Goal: Task Accomplishment & Management: Complete application form

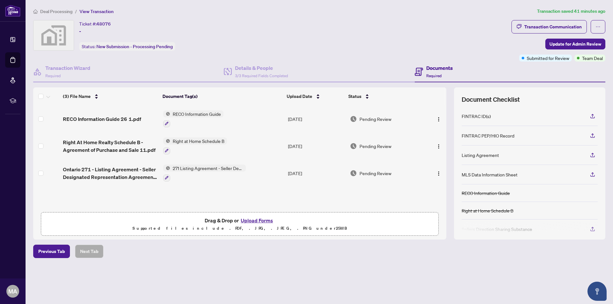
click at [255, 221] on button "Upload Forms" at bounding box center [257, 221] width 36 height 8
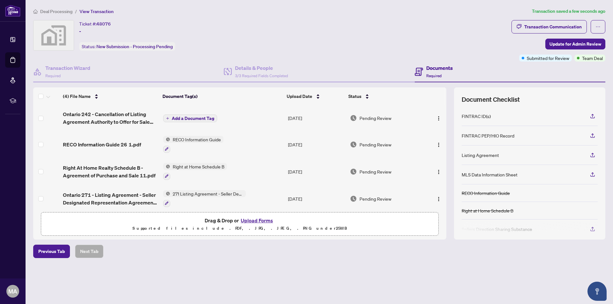
click at [199, 119] on span "Add a Document Tag" at bounding box center [193, 118] width 42 height 4
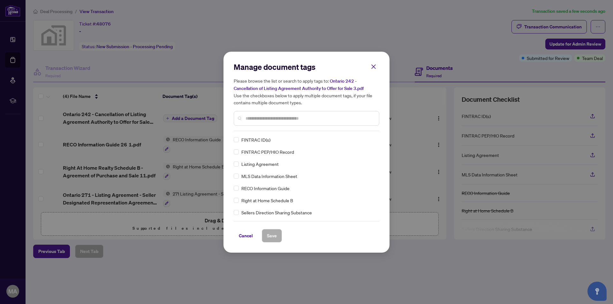
click at [263, 126] on div "Manage document tags Please browse the list or search to apply tags to: Ontario…" at bounding box center [307, 96] width 146 height 69
click at [266, 118] on input "text" at bounding box center [310, 118] width 128 height 7
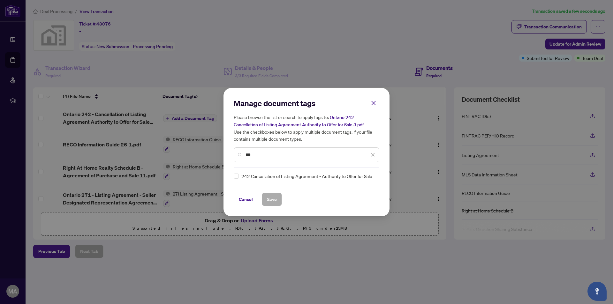
type input "***"
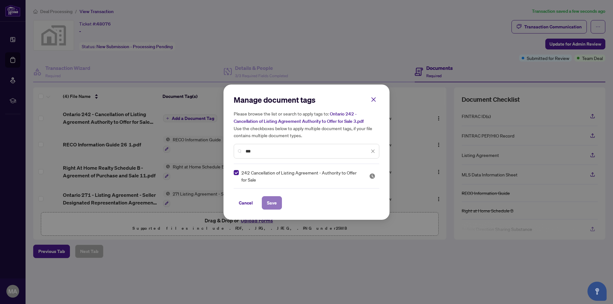
click at [268, 205] on span "Save" at bounding box center [272, 203] width 10 height 10
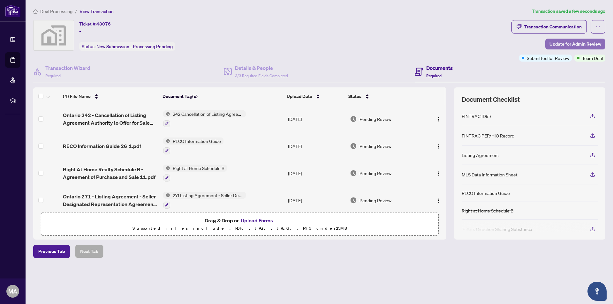
click at [575, 43] on span "Update for Admin Review" at bounding box center [576, 44] width 52 height 10
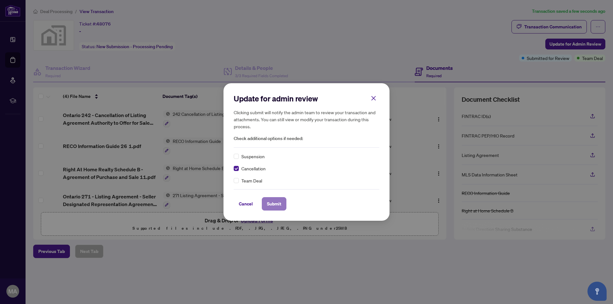
click at [272, 204] on span "Submit" at bounding box center [274, 204] width 14 height 10
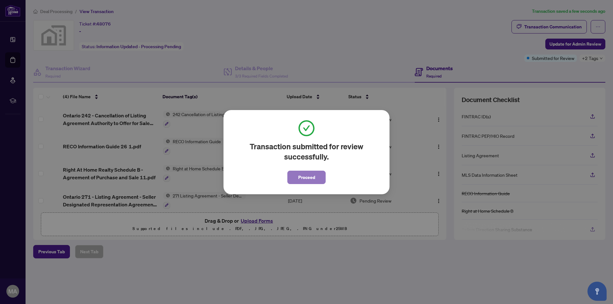
click at [314, 176] on button "Proceed" at bounding box center [306, 177] width 38 height 13
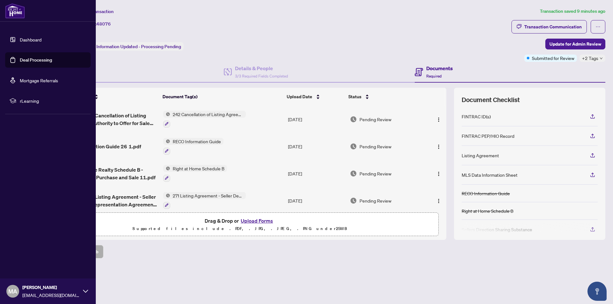
click at [24, 60] on link "Deal Processing" at bounding box center [36, 60] width 32 height 6
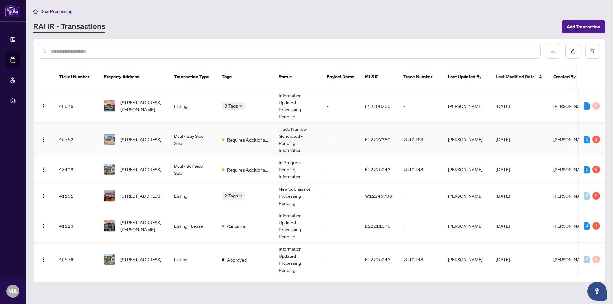
click at [192, 130] on td "Deal - Buy Side Sale" at bounding box center [193, 140] width 48 height 34
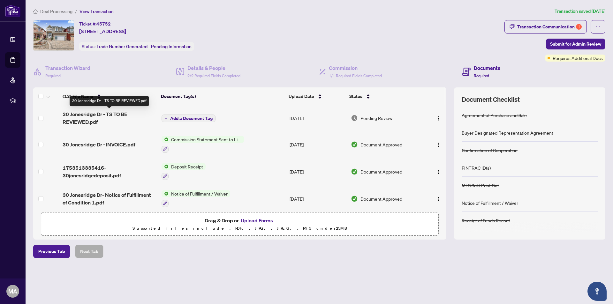
click at [107, 115] on span "30 Jonesridge Dr - TS TO BE REVIEWED.pdf" at bounding box center [110, 118] width 94 height 15
click at [255, 221] on button "Upload Forms" at bounding box center [257, 221] width 36 height 8
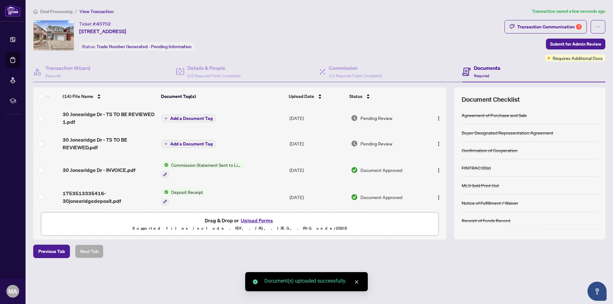
click at [189, 120] on span "Add a Document Tag" at bounding box center [191, 118] width 42 height 4
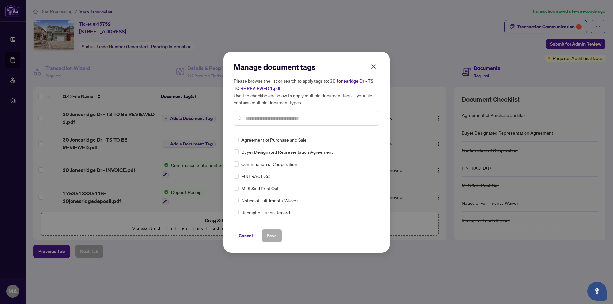
click at [279, 117] on input "text" at bounding box center [310, 118] width 128 height 7
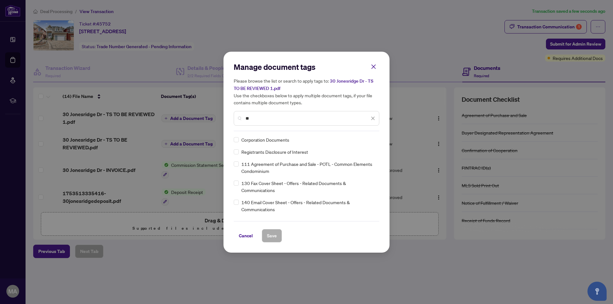
type input "*"
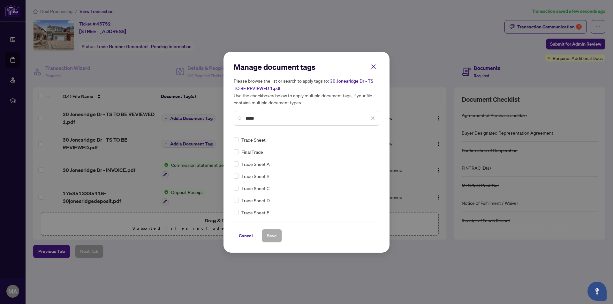
type input "*****"
click at [269, 236] on span "Save" at bounding box center [272, 236] width 10 height 10
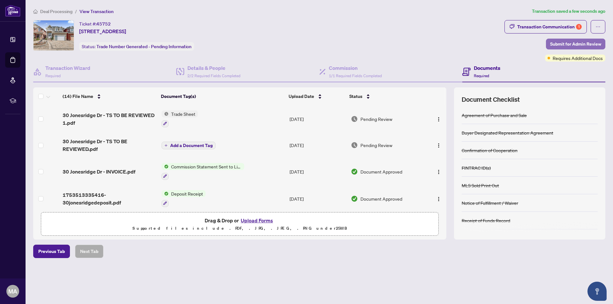
click at [569, 43] on span "Submit for Admin Review" at bounding box center [575, 44] width 51 height 10
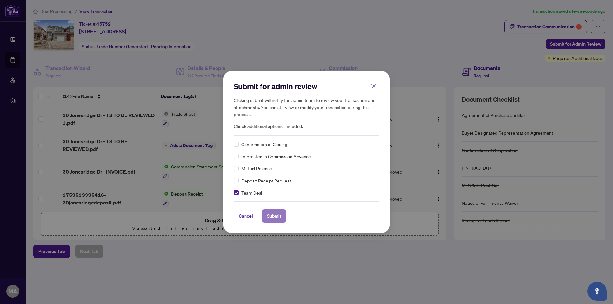
click at [274, 216] on span "Submit" at bounding box center [274, 216] width 14 height 10
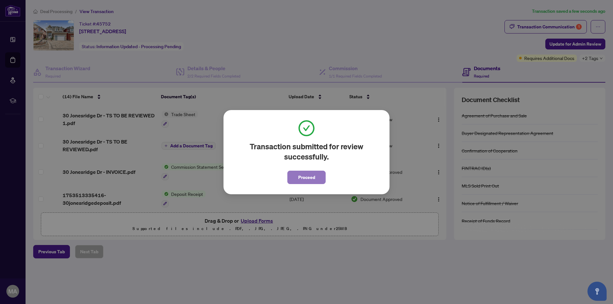
click at [304, 179] on span "Proceed" at bounding box center [306, 177] width 17 height 10
